Goal: Browse casually: Explore the website without a specific task or goal

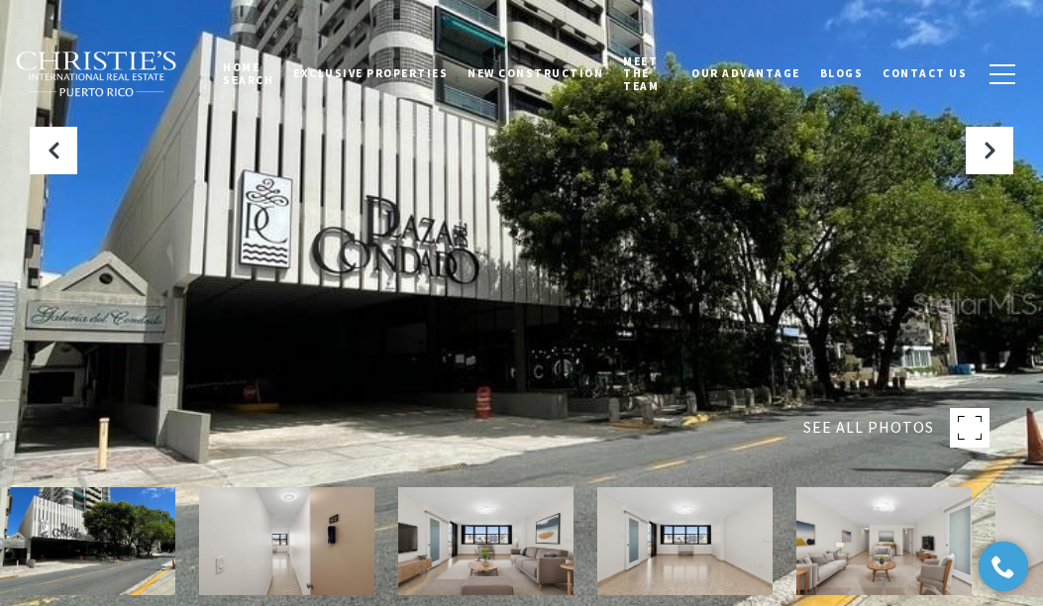
click at [654, 563] on img at bounding box center [684, 541] width 175 height 108
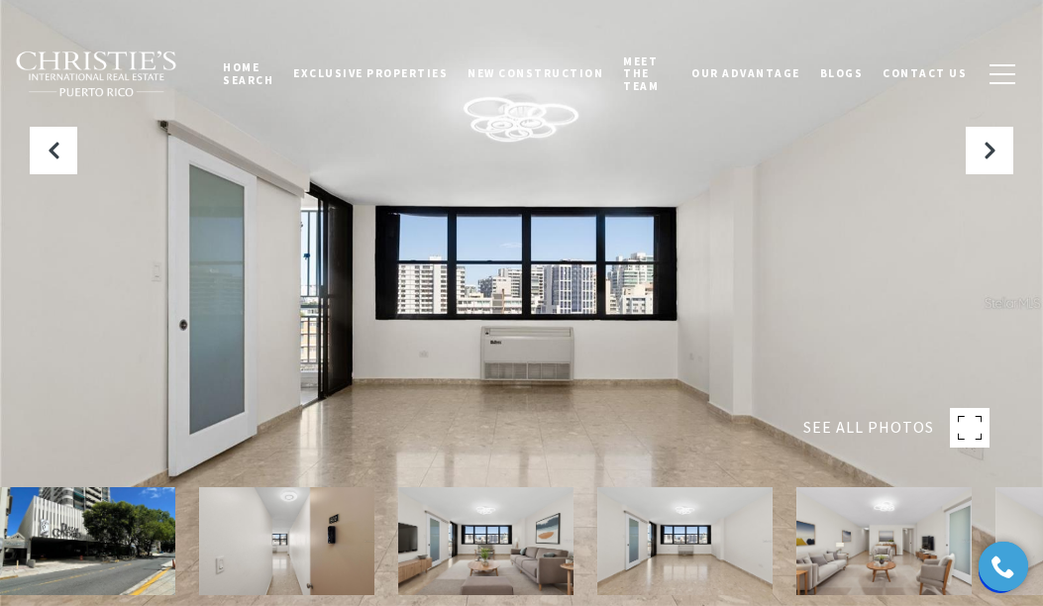
click at [879, 539] on img at bounding box center [884, 541] width 175 height 108
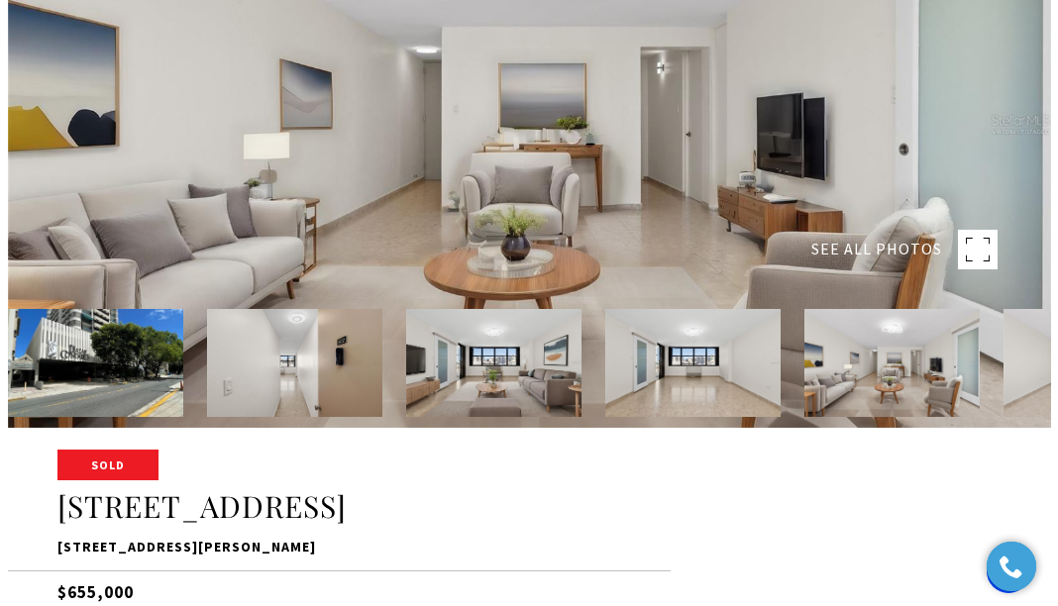
scroll to position [198, 0]
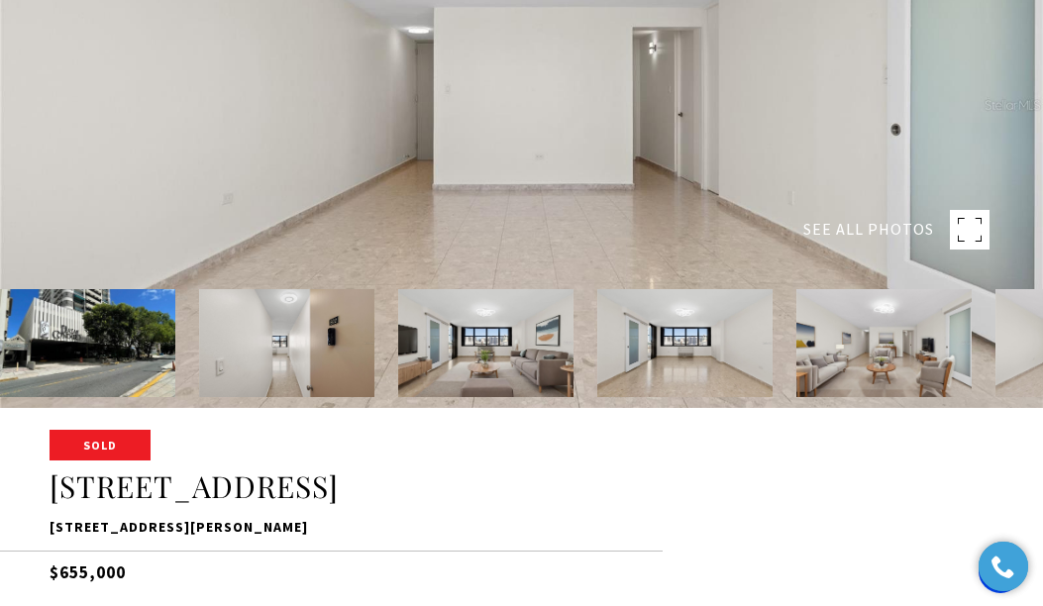
click at [309, 354] on img at bounding box center [286, 343] width 175 height 108
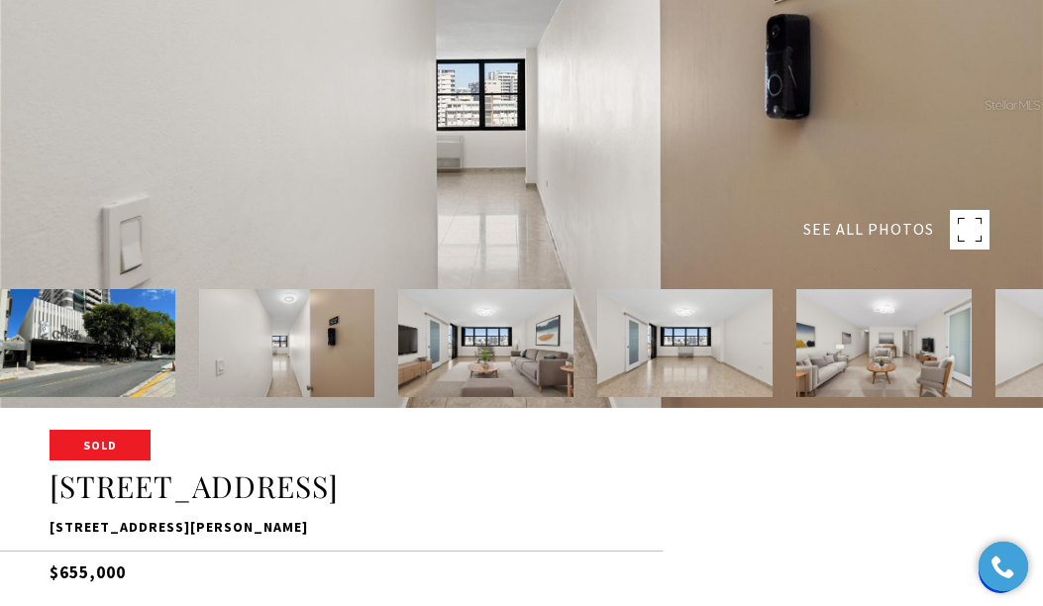
click at [457, 355] on img at bounding box center [485, 343] width 175 height 108
click at [690, 349] on img at bounding box center [684, 343] width 175 height 108
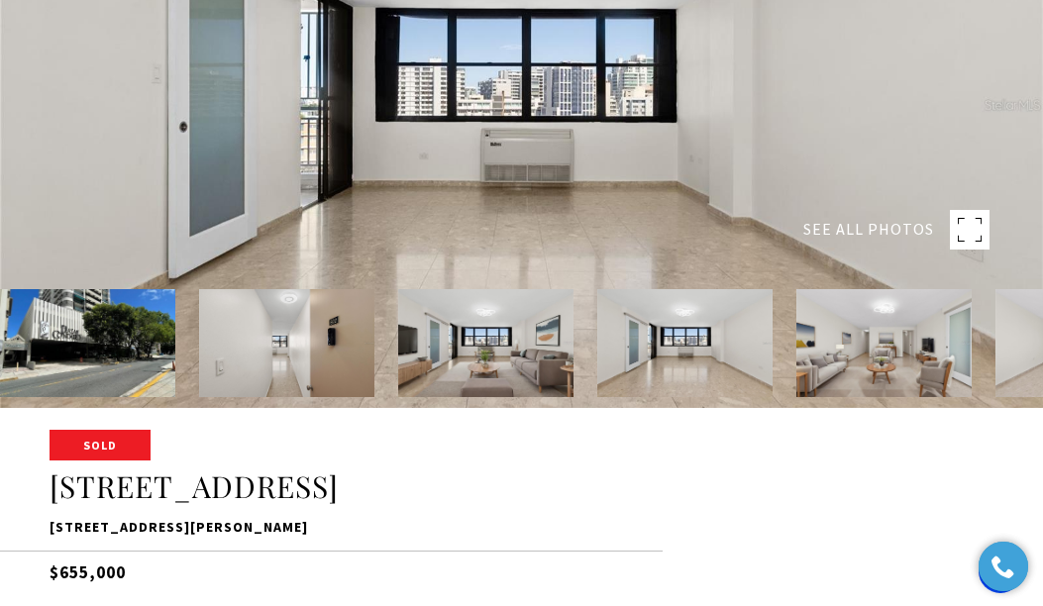
click at [894, 348] on img at bounding box center [884, 343] width 175 height 108
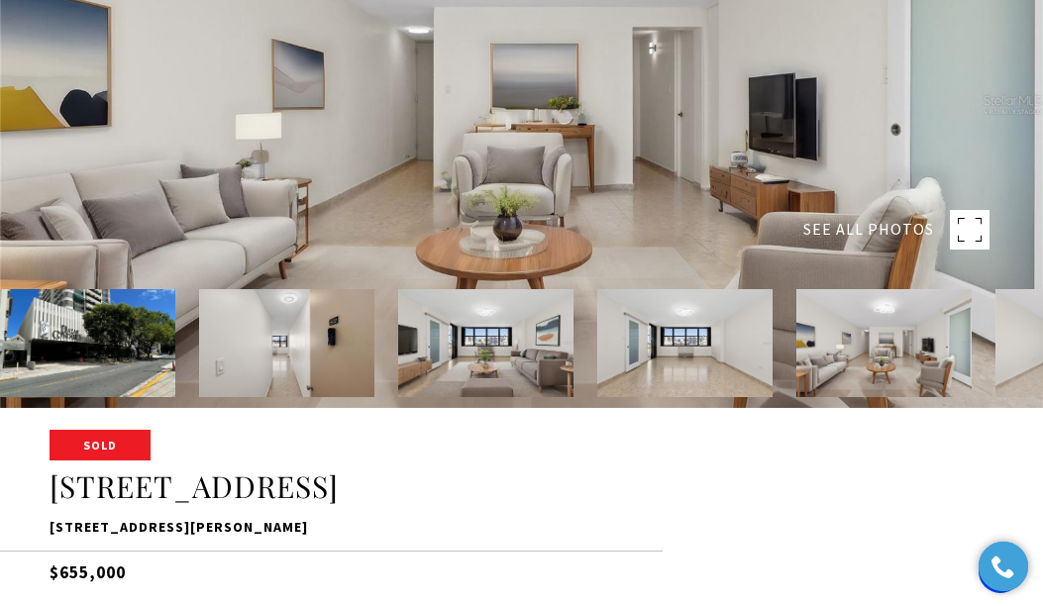
click at [707, 345] on img at bounding box center [684, 343] width 175 height 108
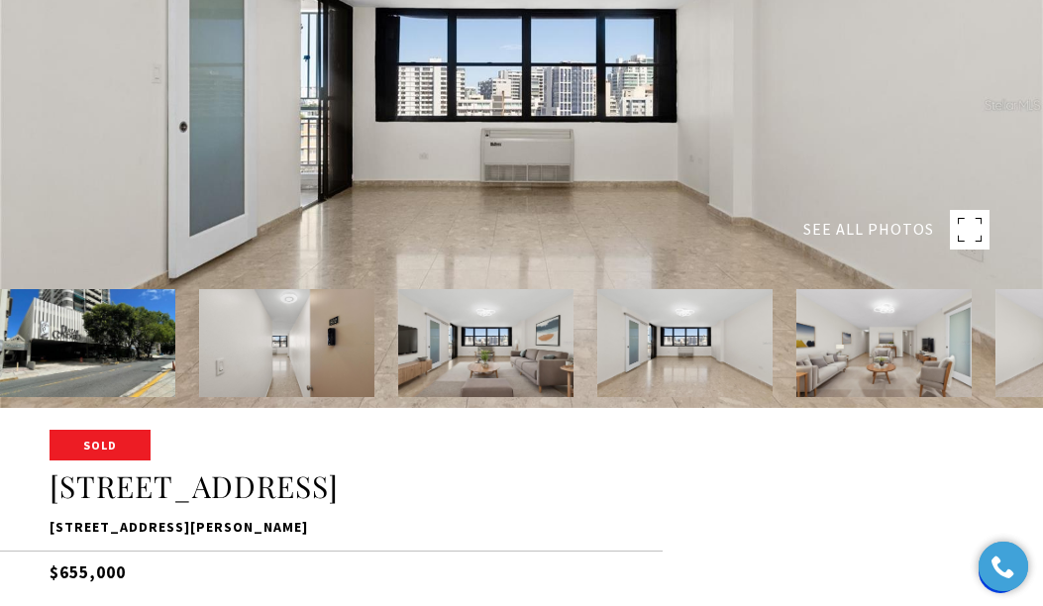
click at [845, 343] on img at bounding box center [884, 343] width 175 height 108
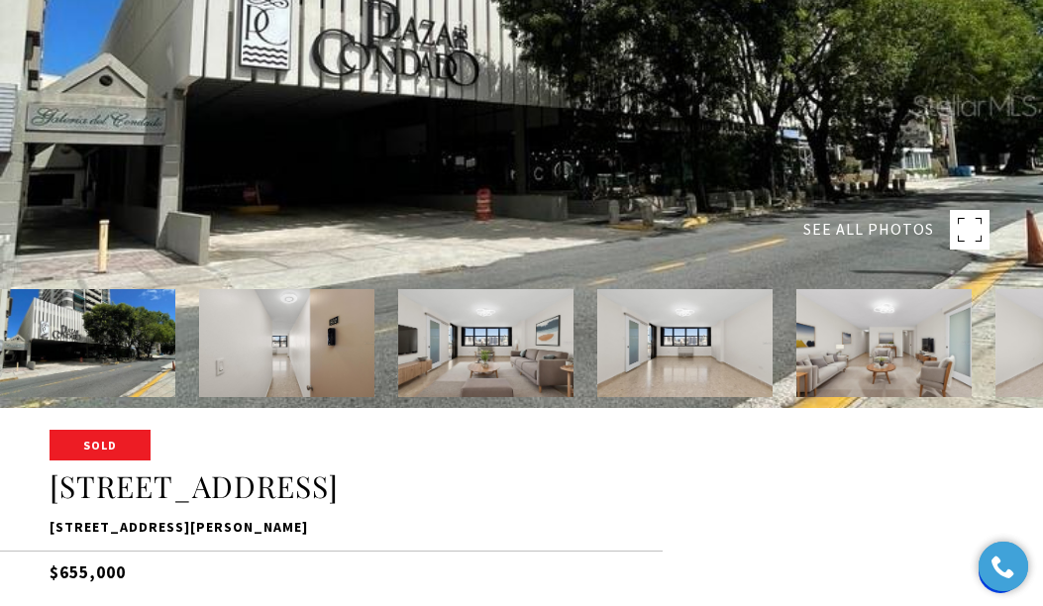
click at [537, 348] on img at bounding box center [485, 343] width 175 height 108
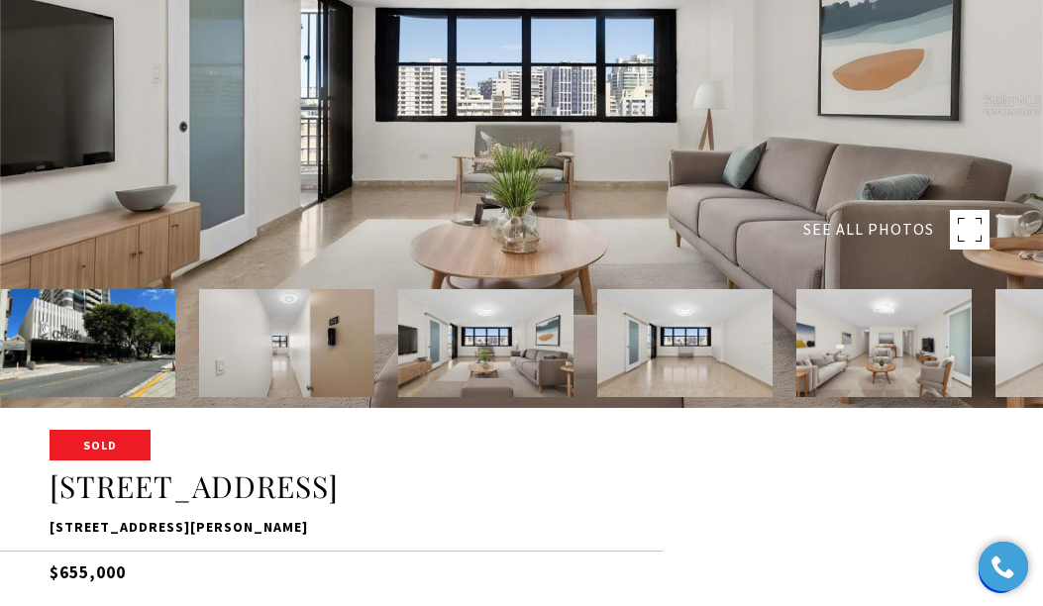
click at [309, 335] on img at bounding box center [286, 343] width 175 height 108
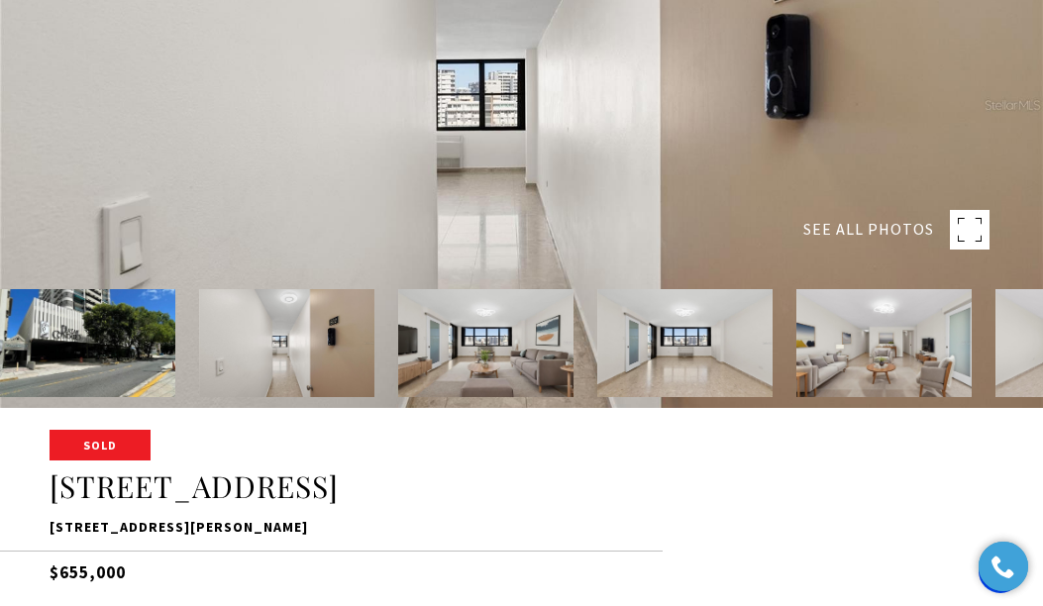
click at [143, 353] on img at bounding box center [87, 343] width 175 height 108
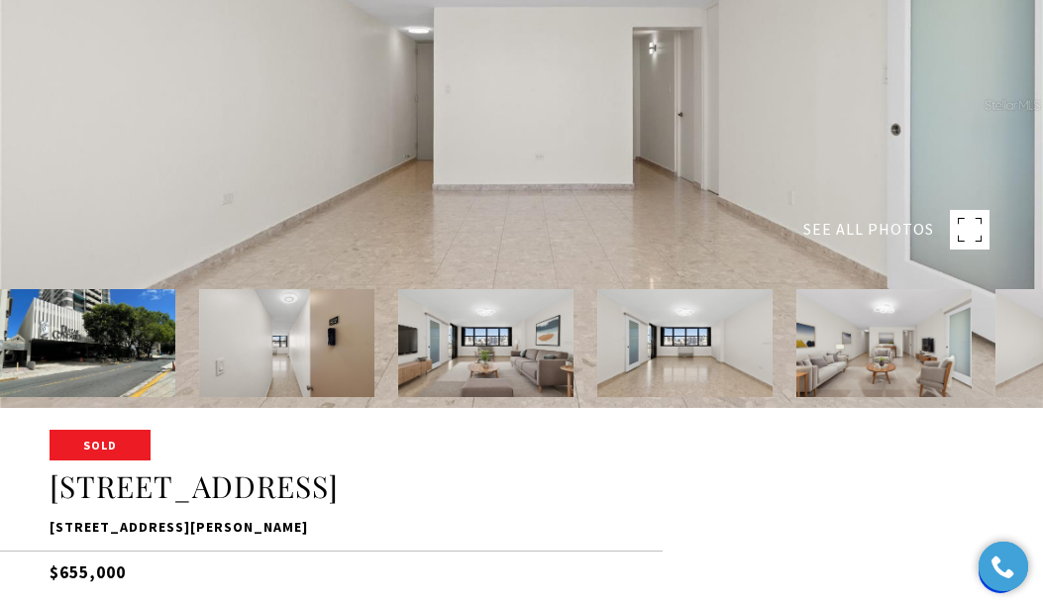
click at [905, 229] on span "SEE ALL PHOTOS" at bounding box center [868, 230] width 131 height 26
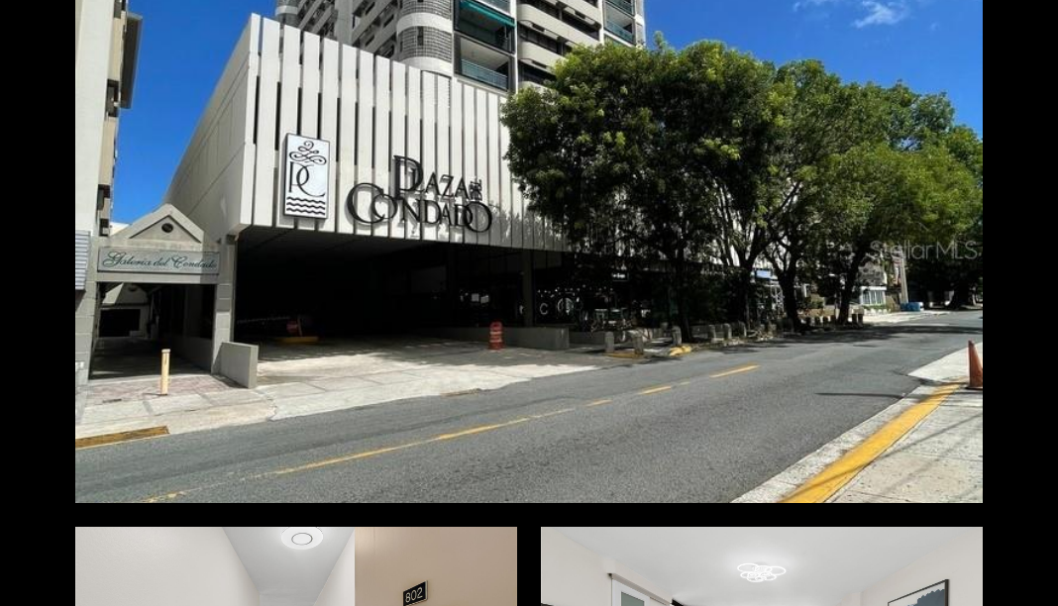
scroll to position [0, 0]
